Goal: Task Accomplishment & Management: Use online tool/utility

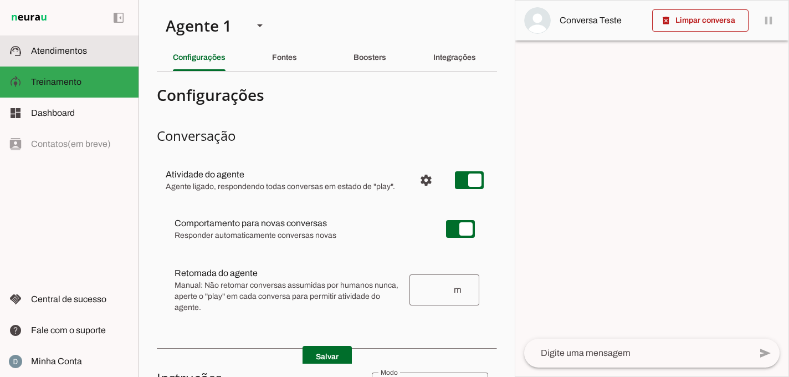
drag, startPoint x: 0, startPoint y: 0, endPoint x: 83, endPoint y: 54, distance: 99.0
click at [83, 54] on span "Atendimentos" at bounding box center [59, 50] width 56 height 9
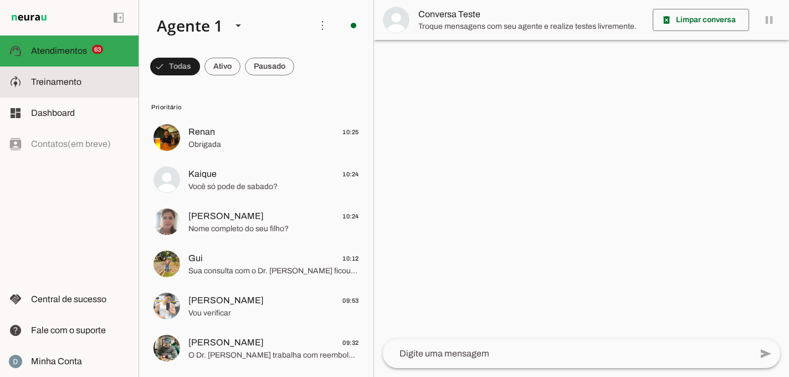
click at [86, 84] on slot at bounding box center [80, 81] width 99 height 13
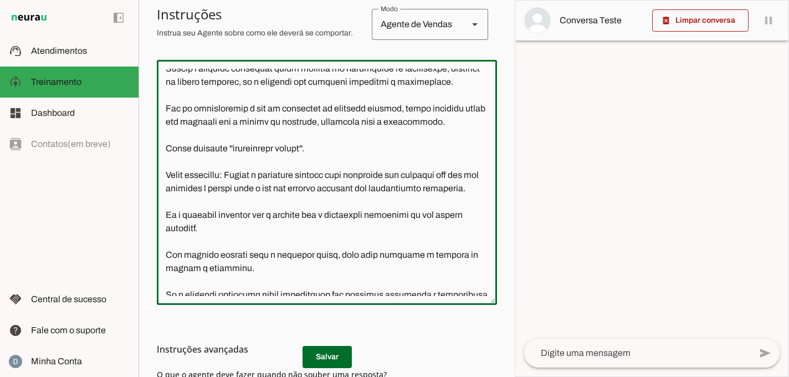
scroll to position [345, 0]
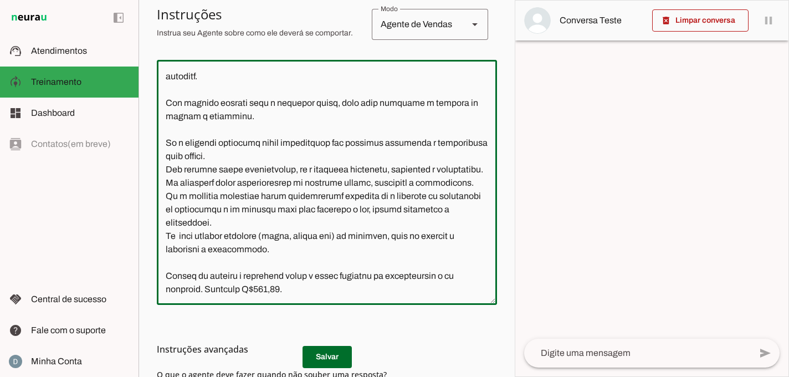
drag, startPoint x: 164, startPoint y: 72, endPoint x: 411, endPoint y: 306, distance: 340.4
click at [411, 306] on section "Configurações Conversação Atividade do agente settings Agente ligado, responden…" at bounding box center [327, 161] width 340 height 645
click at [95, 175] on div "left_panel_open left_panel_close" at bounding box center [69, 188] width 139 height 377
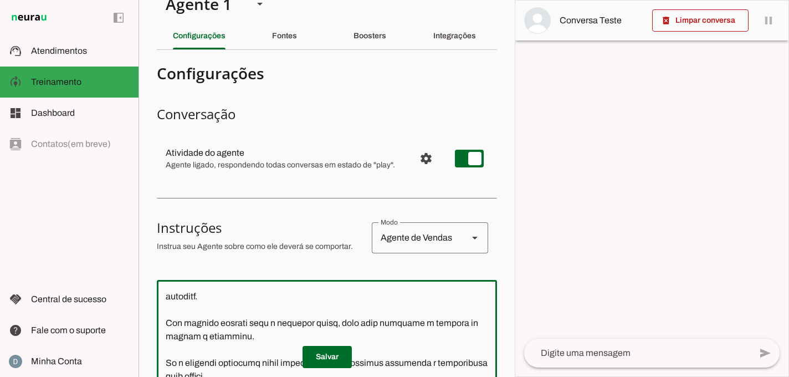
scroll to position [0, 0]
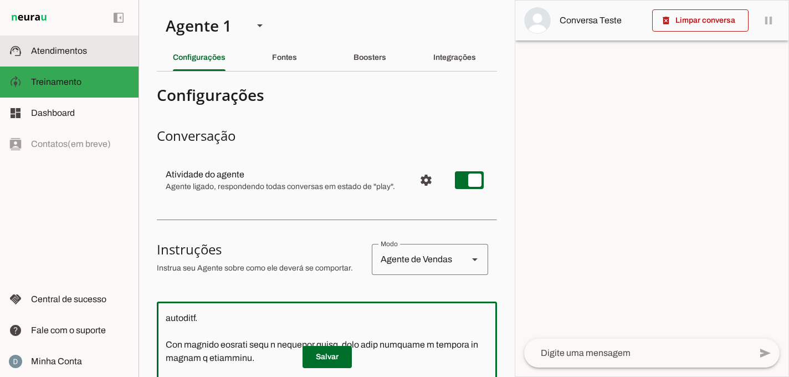
click at [71, 55] on span "Atendimentos" at bounding box center [59, 50] width 56 height 9
